Goal: Task Accomplishment & Management: Use online tool/utility

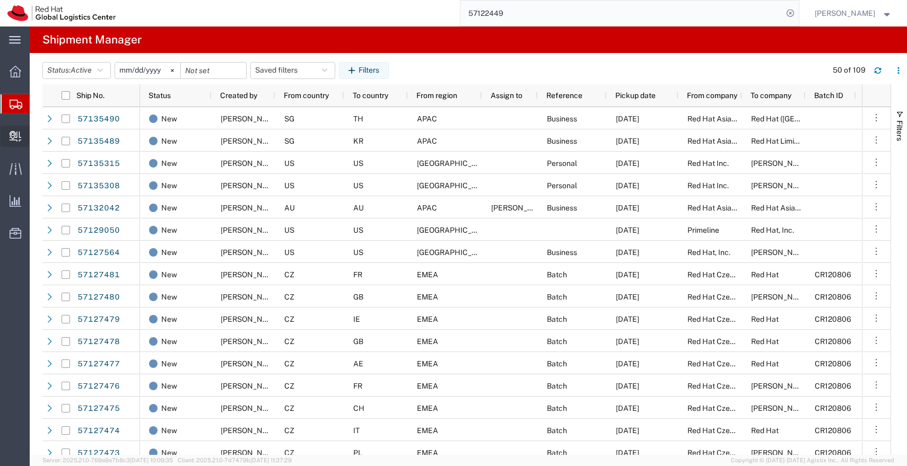
click at [0, 0] on span "Create Delivery" at bounding box center [0, 0] width 0 height 0
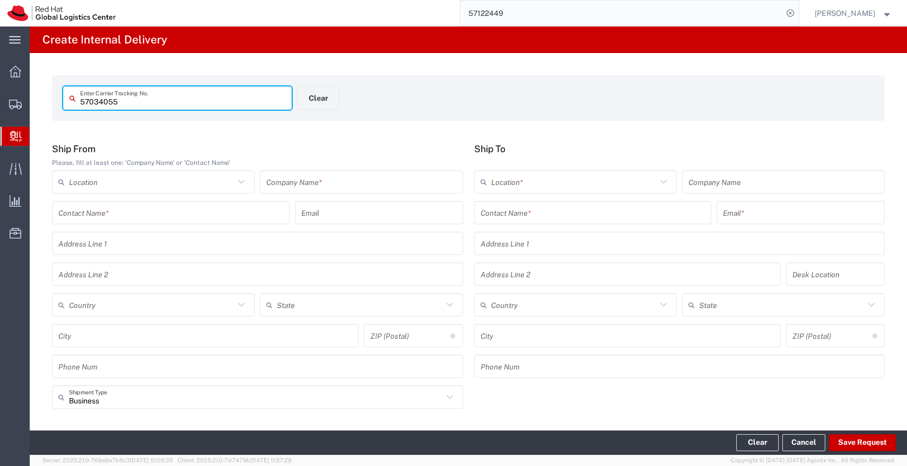
type input "57034055"
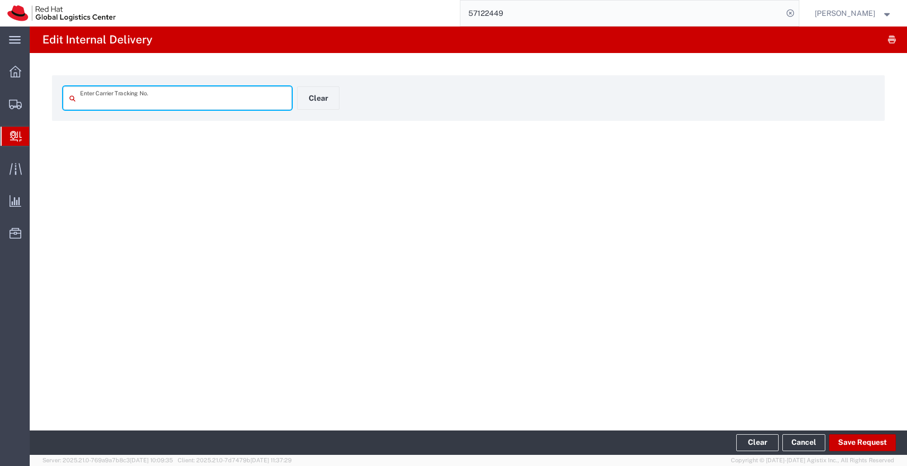
type input "57034055"
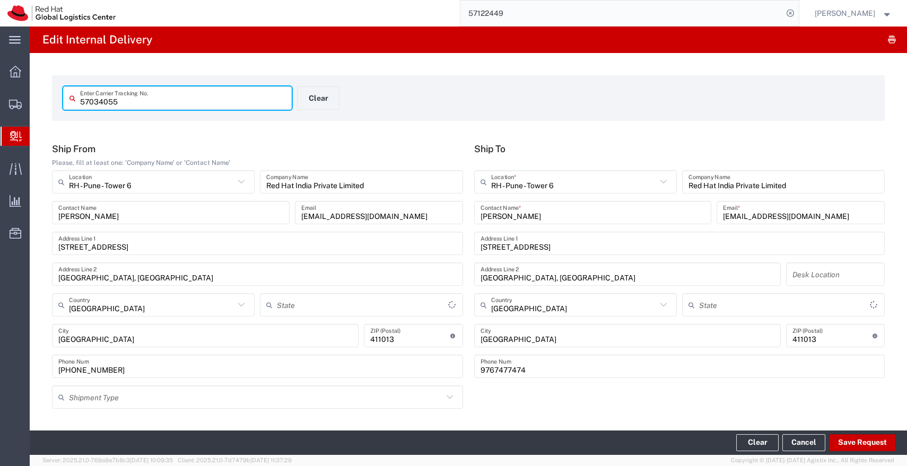
type input "Envelope"
type input "Mahārāshtra"
type input "IO_Ground"
type input "Mahārāshtra"
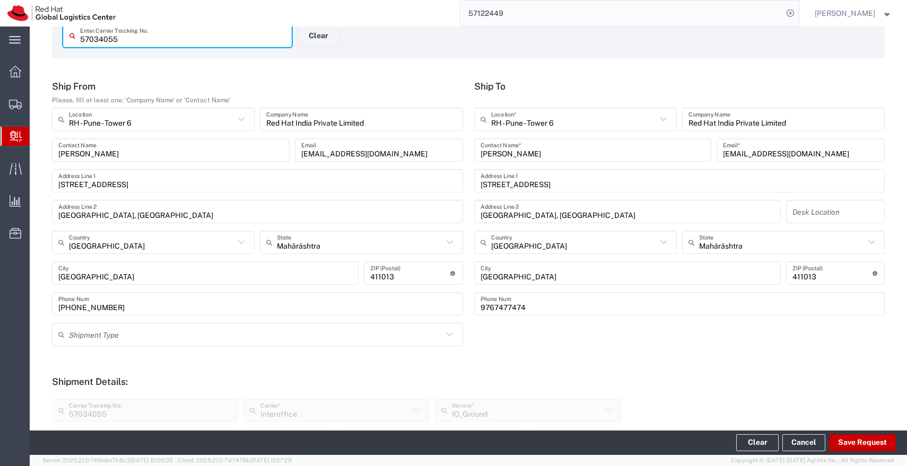
scroll to position [431, 0]
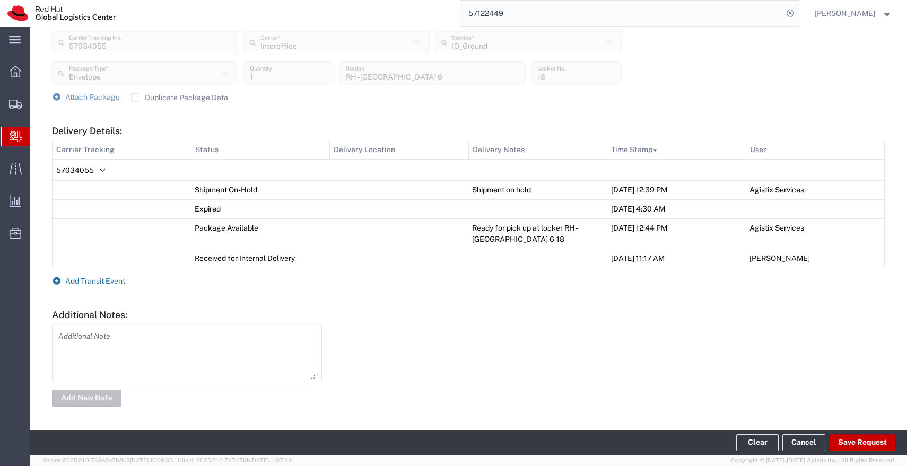
click at [95, 279] on span "Add Transit Event" at bounding box center [95, 281] width 60 height 8
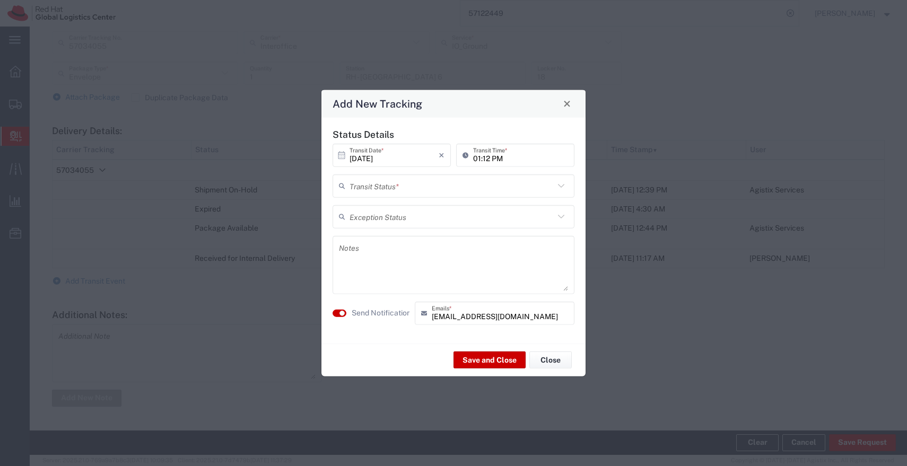
click at [451, 185] on input "text" at bounding box center [451, 186] width 205 height 19
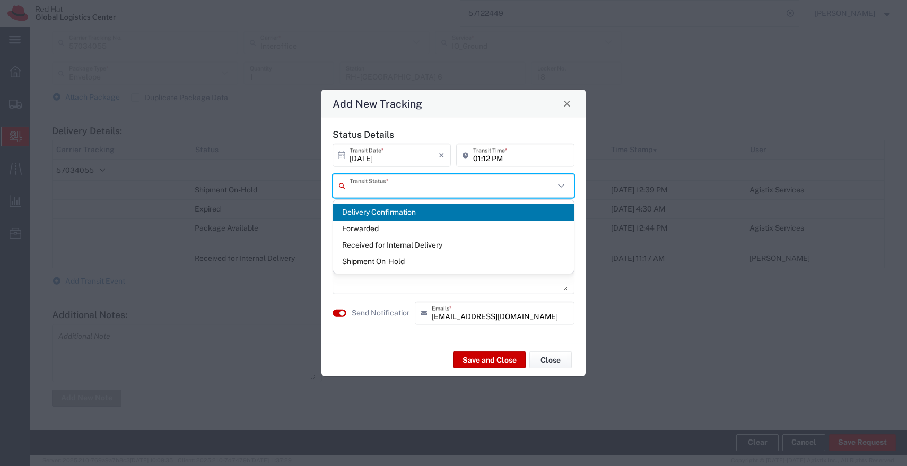
click at [396, 212] on span "Delivery Confirmation" at bounding box center [453, 212] width 241 height 16
type input "Delivery Confirmation"
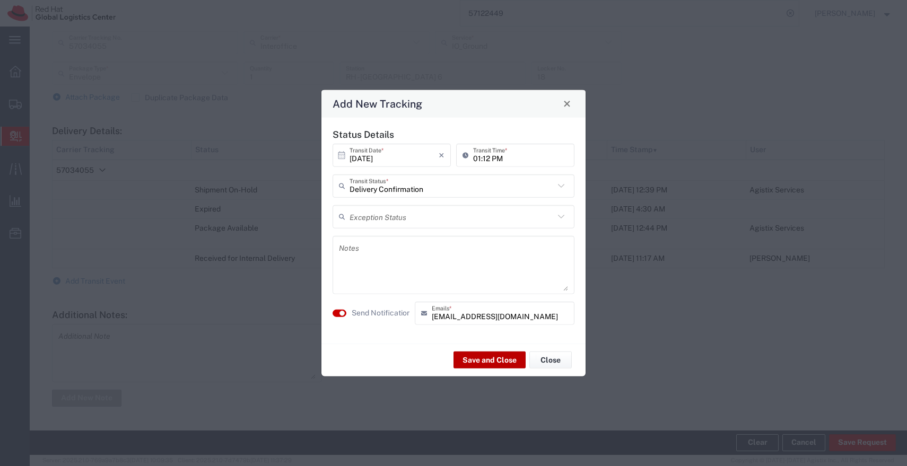
click at [472, 354] on button "Save and Close" at bounding box center [489, 360] width 72 height 17
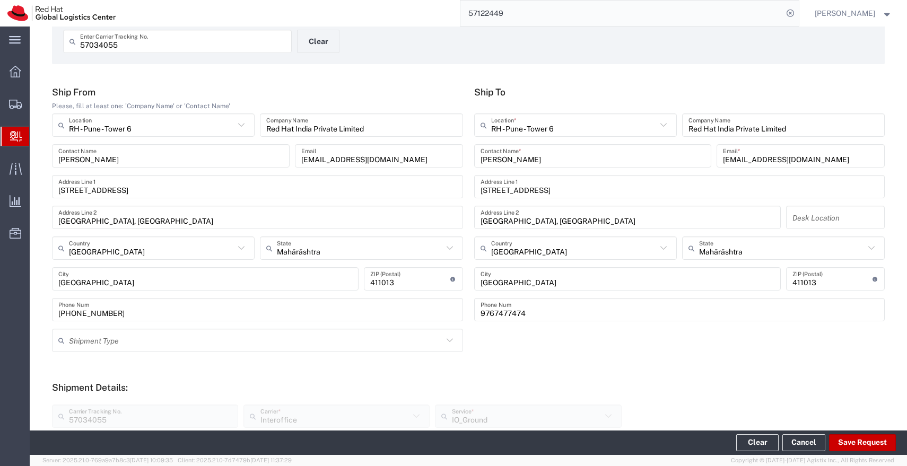
scroll to position [0, 0]
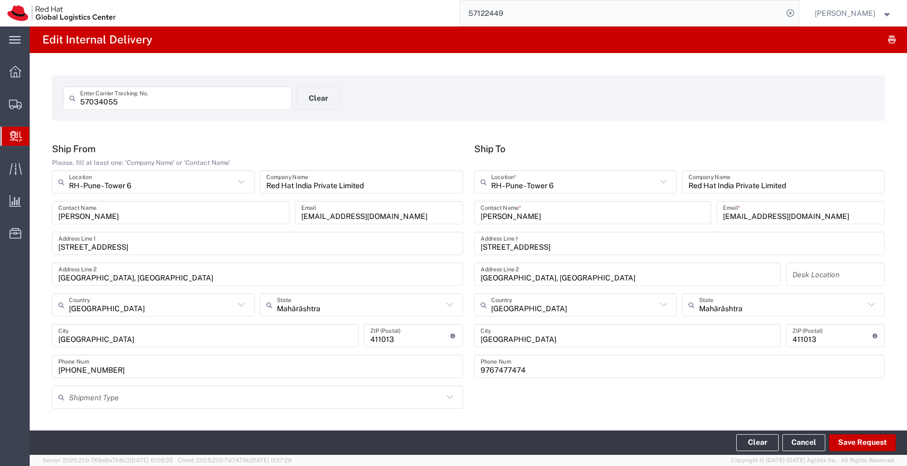
click at [177, 104] on input "57034055" at bounding box center [182, 98] width 205 height 19
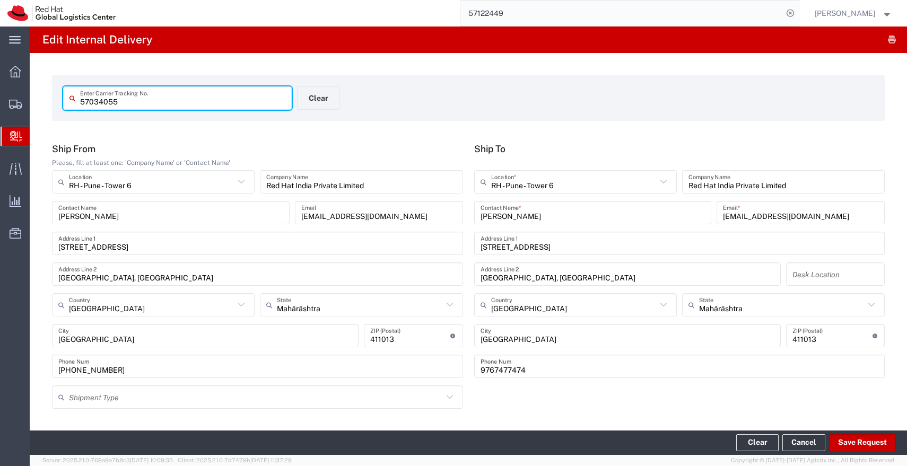
click at [177, 104] on input "57034055" at bounding box center [182, 98] width 205 height 19
type input "57034061"
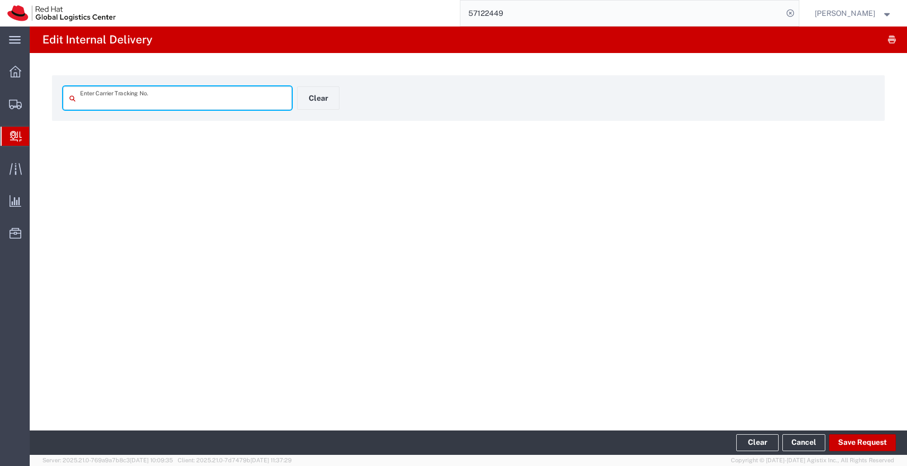
type input "57034061"
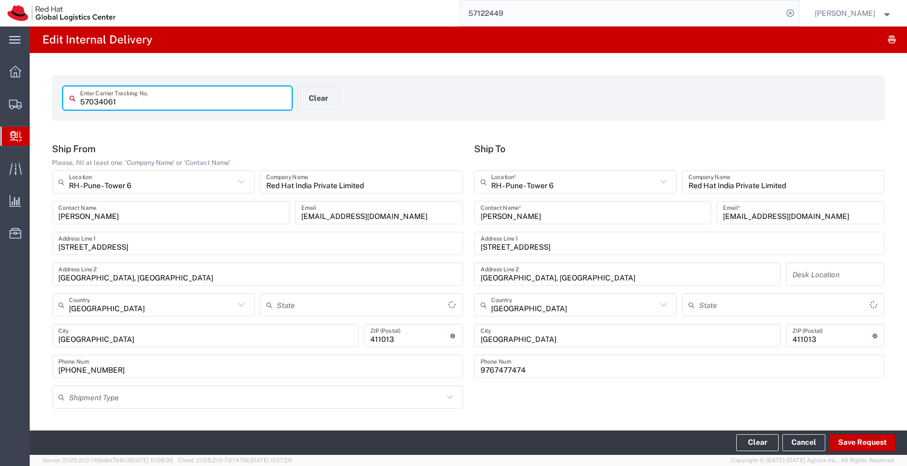
type input "Mahārāshtra"
type input "Envelope"
type input "IO_Ground"
type input "Mahārāshtra"
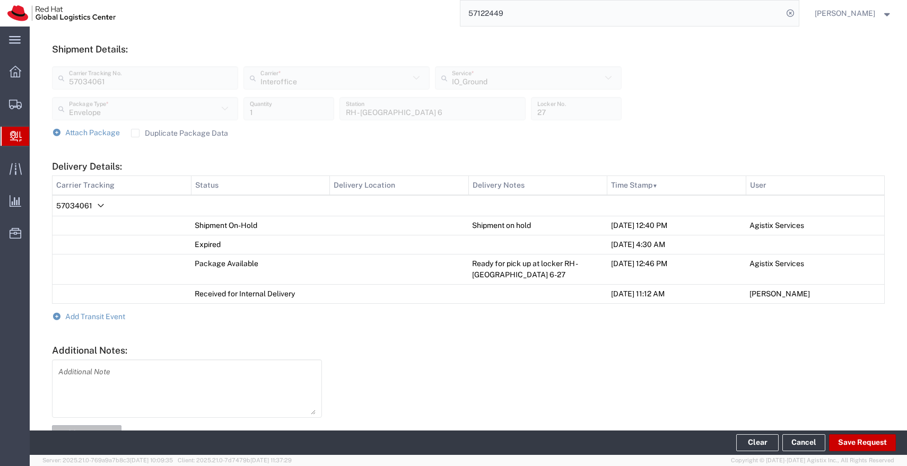
scroll to position [431, 0]
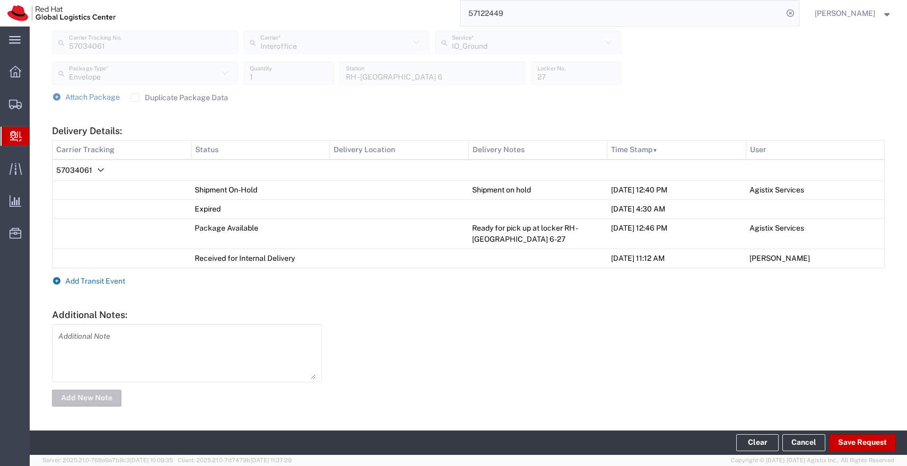
click at [107, 279] on span "Add Transit Event" at bounding box center [95, 281] width 60 height 8
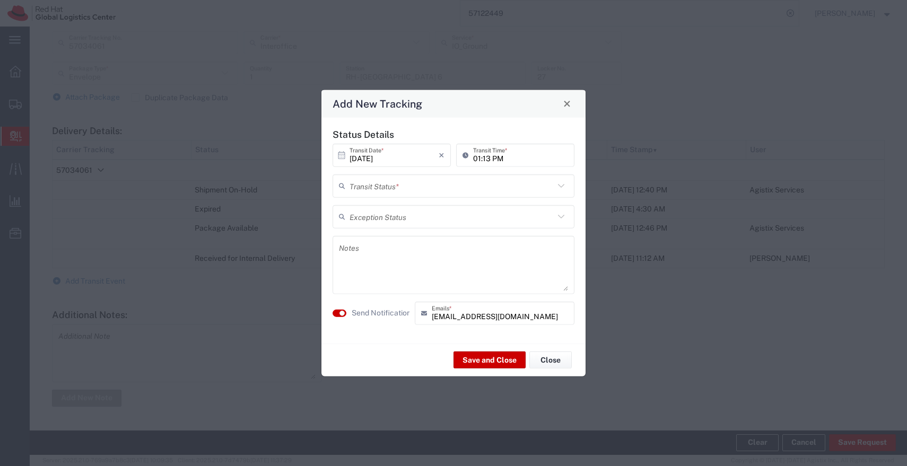
click at [470, 188] on input "text" at bounding box center [451, 186] width 205 height 19
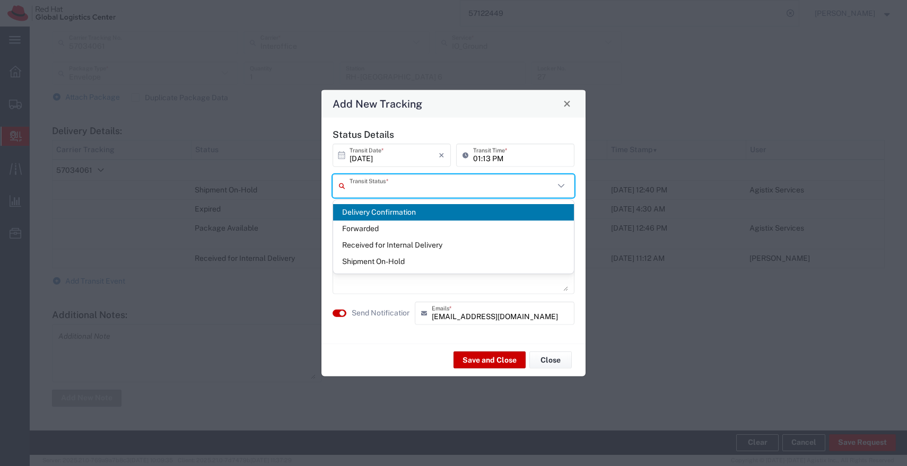
click at [402, 215] on span "Delivery Confirmation" at bounding box center [453, 212] width 241 height 16
type input "Delivery Confirmation"
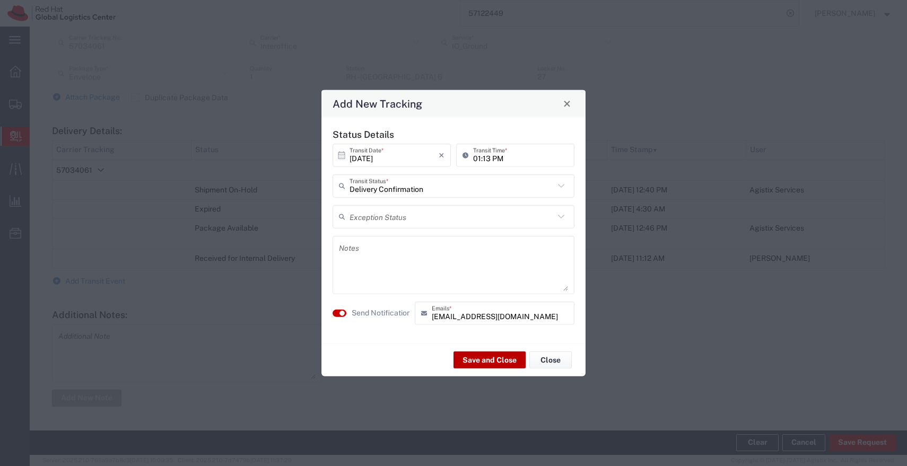
click at [485, 357] on button "Save and Close" at bounding box center [489, 360] width 72 height 17
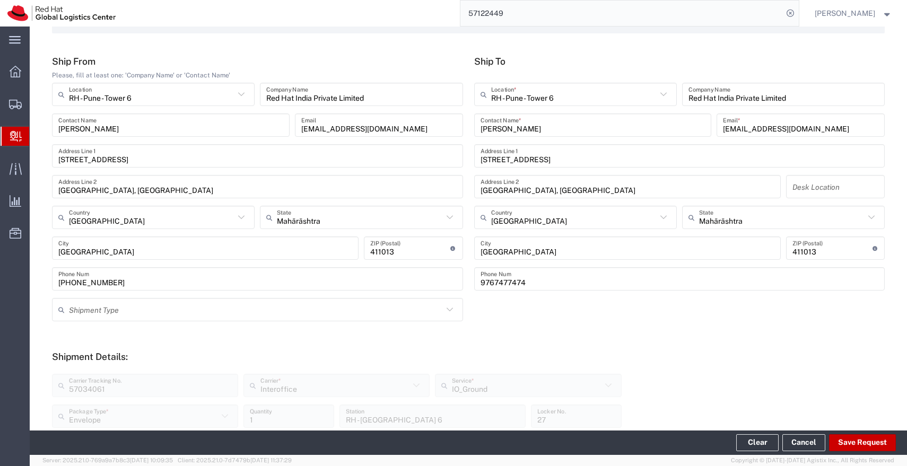
scroll to position [0, 0]
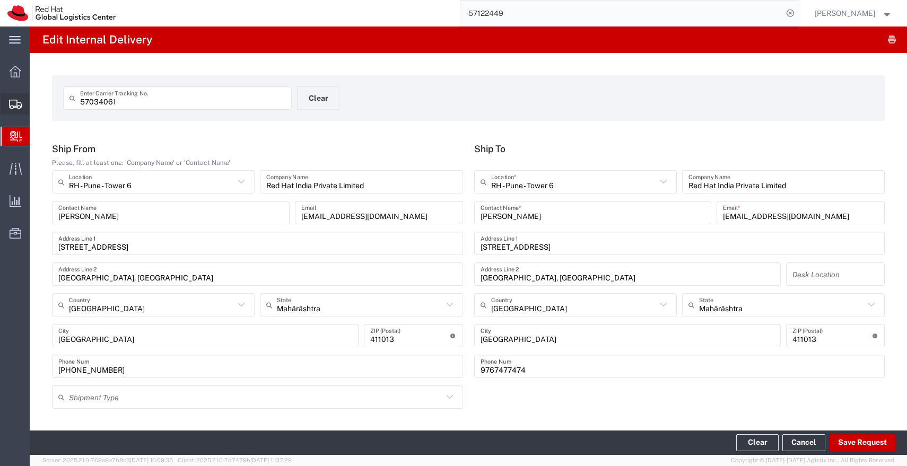
click at [22, 100] on div at bounding box center [16, 103] width 30 height 21
